Goal: Information Seeking & Learning: Learn about a topic

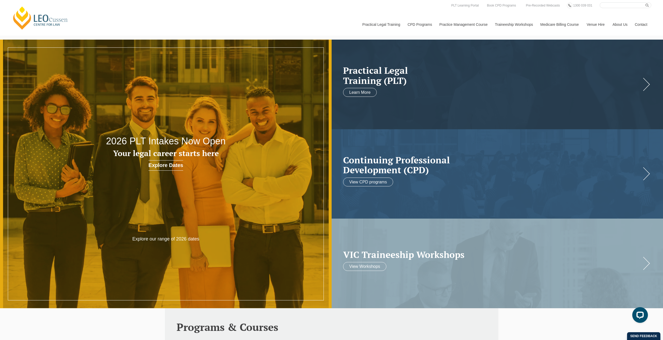
click at [611, 6] on input "Search here" at bounding box center [626, 5] width 52 height 6
type input "mental health first aid"
click at [645, 2] on button "submit" at bounding box center [648, 5] width 6 height 6
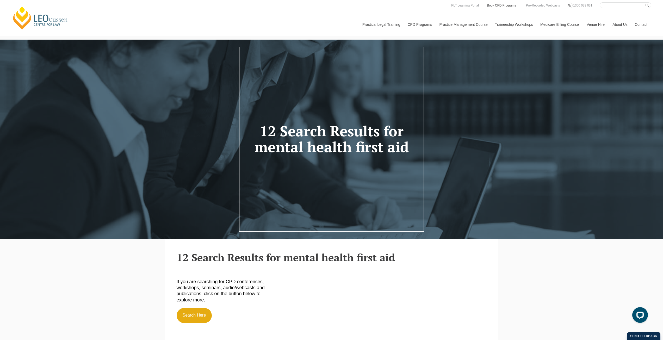
click at [498, 5] on link "Book CPD Programs" at bounding box center [501, 6] width 30 height 6
